Goal: Task Accomplishment & Management: Manage account settings

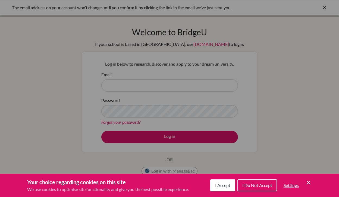
click at [224, 184] on span "I Accept" at bounding box center [222, 185] width 15 height 5
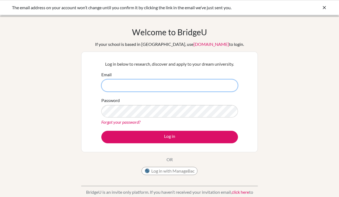
click at [174, 91] on input "Email" at bounding box center [169, 85] width 137 height 12
type input "[EMAIL_ADDRESS][DOMAIN_NAME]"
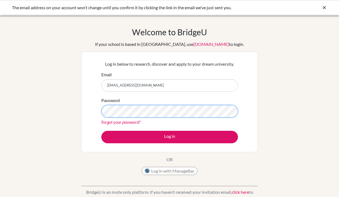
click at [101, 131] on button "Log in" at bounding box center [169, 137] width 137 height 12
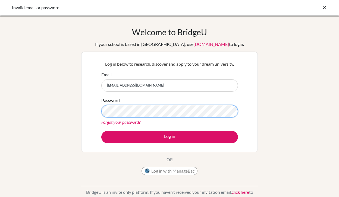
click at [101, 131] on button "Log in" at bounding box center [169, 137] width 137 height 12
